Goal: Task Accomplishment & Management: Manage account settings

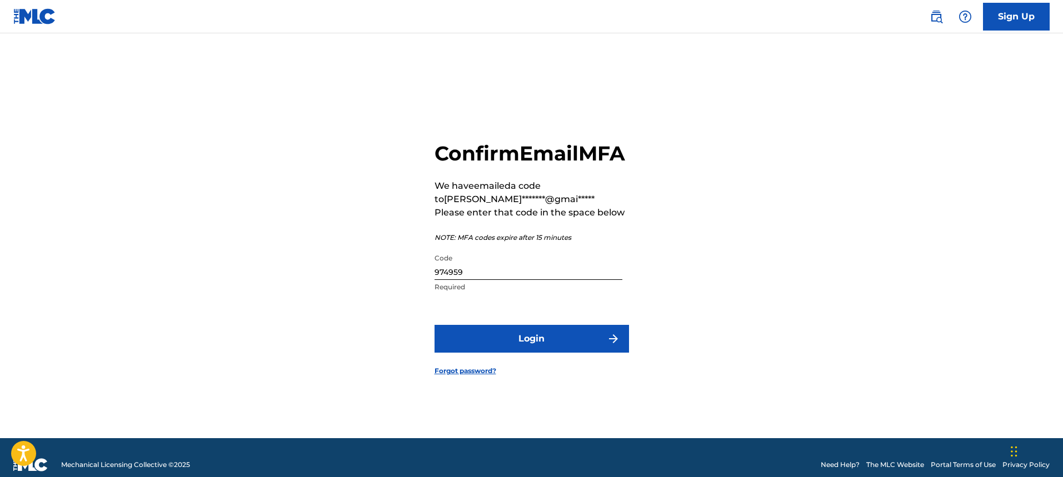
click at [563, 347] on button "Login" at bounding box center [531, 339] width 194 height 28
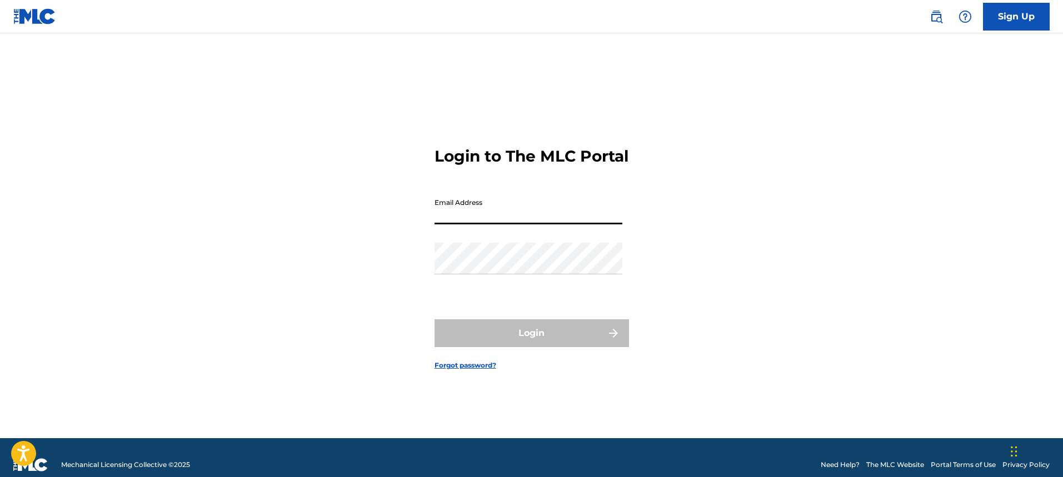
click at [558, 219] on input "Email Address" at bounding box center [528, 209] width 188 height 32
type input "[EMAIL_ADDRESS][DOMAIN_NAME]"
click at [570, 224] on input "[EMAIL_ADDRESS][DOMAIN_NAME]" at bounding box center [528, 209] width 188 height 32
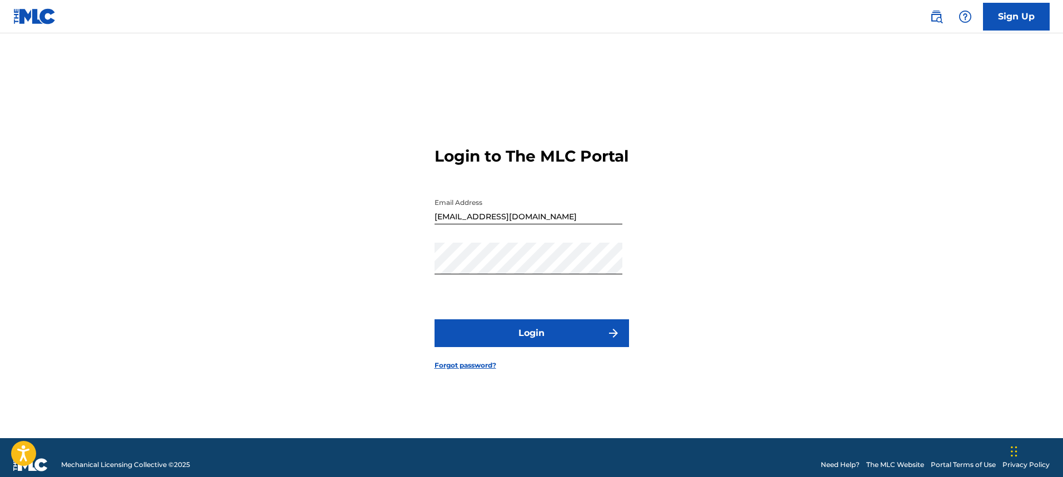
click at [550, 346] on button "Login" at bounding box center [531, 333] width 194 height 28
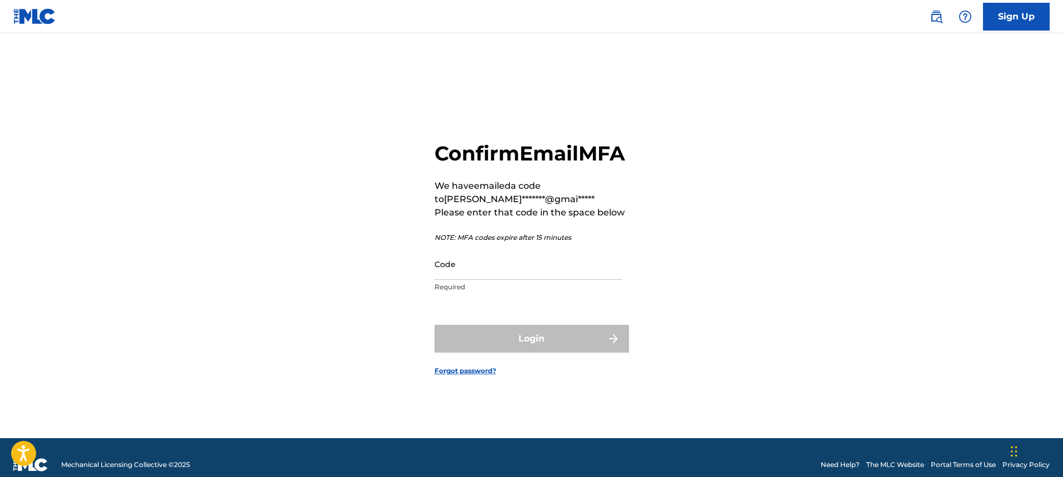
click at [511, 280] on input "Code" at bounding box center [528, 264] width 188 height 32
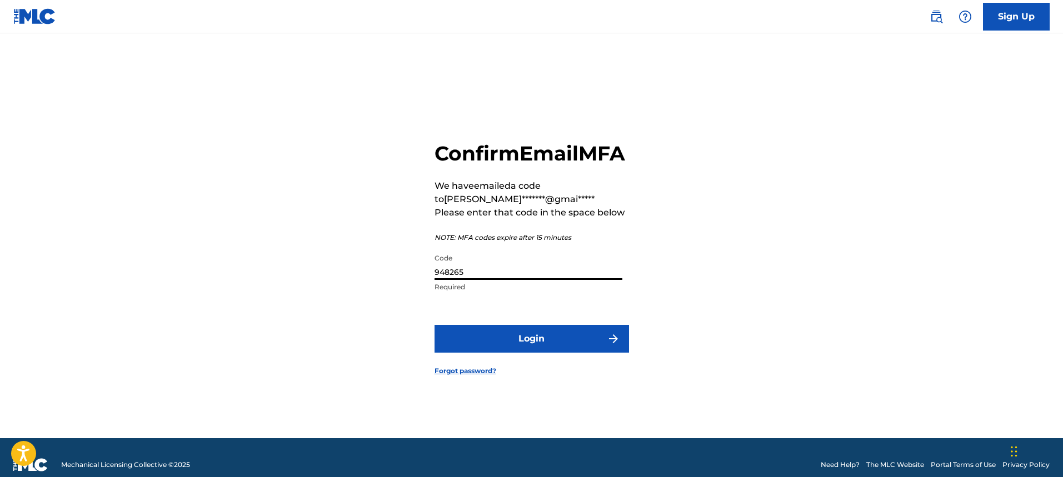
type input "948265"
click at [553, 353] on button "Login" at bounding box center [531, 339] width 194 height 28
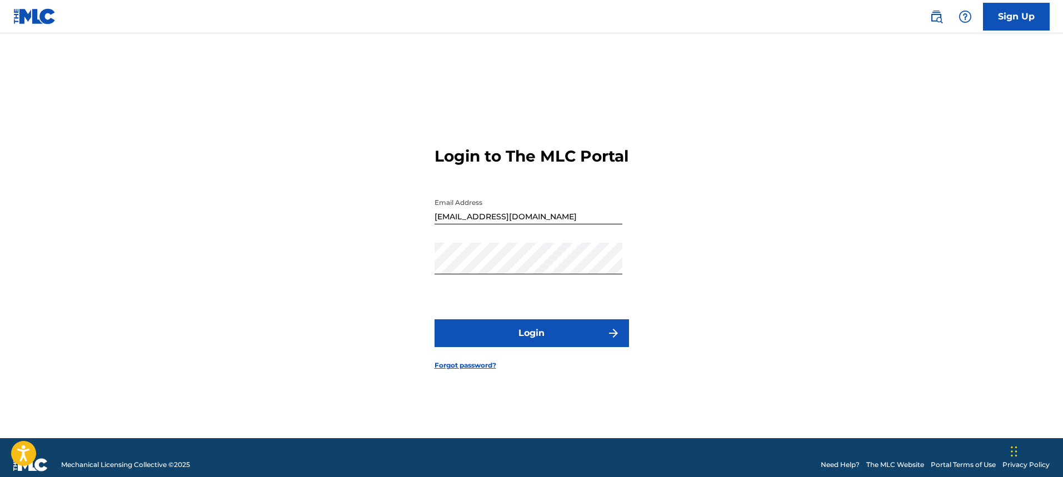
click at [571, 346] on button "Login" at bounding box center [531, 333] width 194 height 28
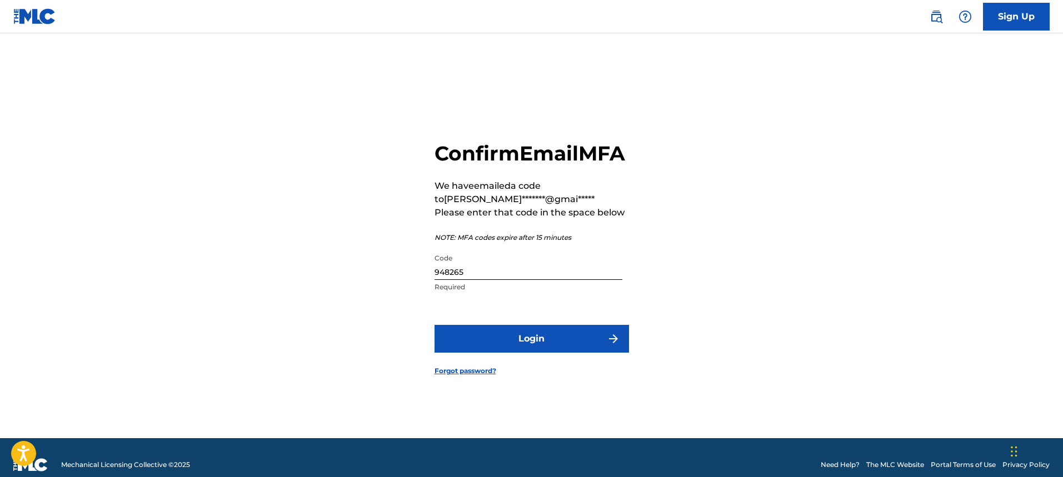
click at [571, 346] on button "Login" at bounding box center [531, 339] width 194 height 28
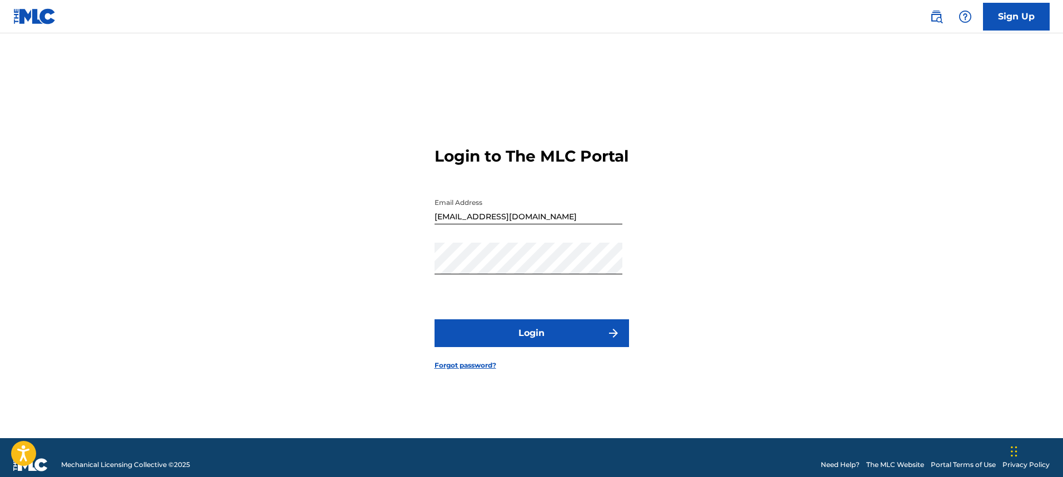
click at [538, 343] on button "Login" at bounding box center [531, 333] width 194 height 28
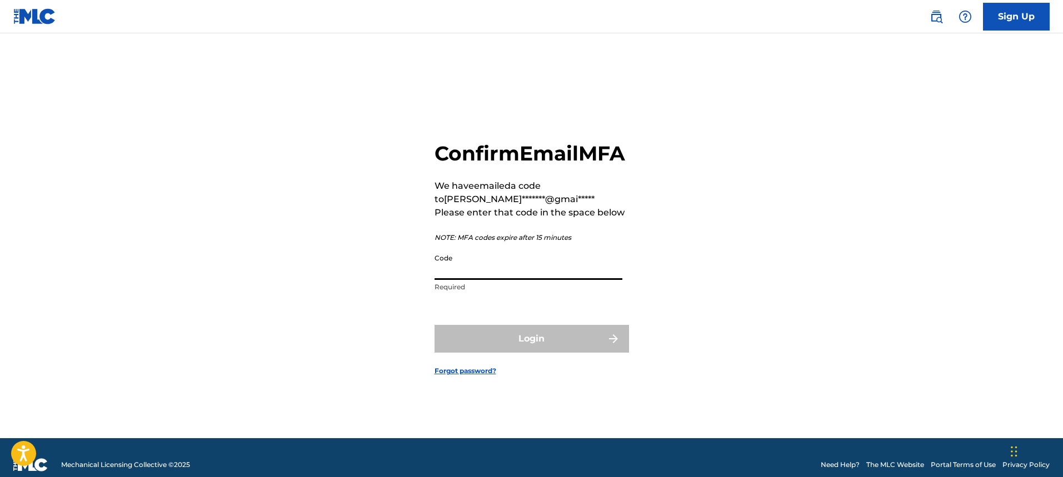
click at [473, 280] on input "Code" at bounding box center [528, 264] width 188 height 32
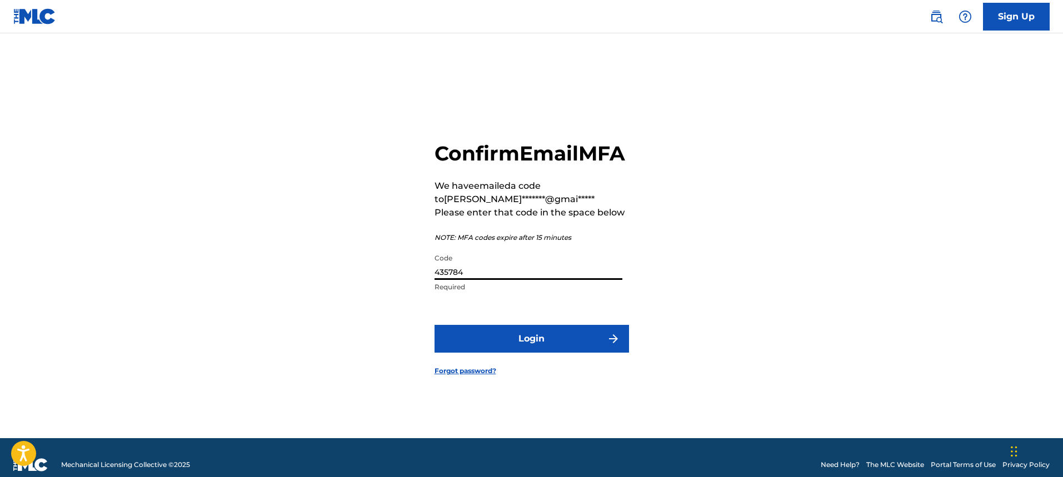
type input "435784"
click at [541, 348] on button "Login" at bounding box center [531, 339] width 194 height 28
